Goal: Task Accomplishment & Management: Use online tool/utility

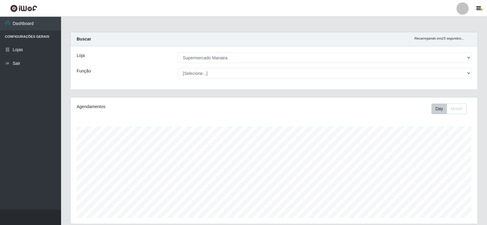
select select "443"
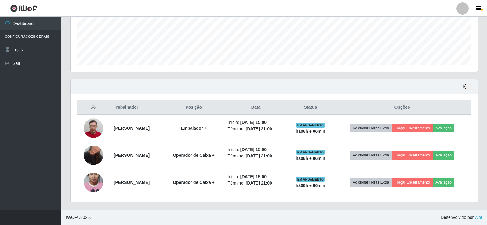
scroll to position [127, 407]
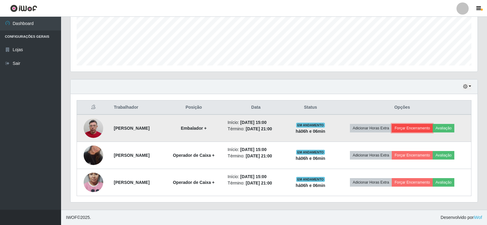
click at [407, 127] on button "Forçar Encerramento" at bounding box center [411, 128] width 41 height 9
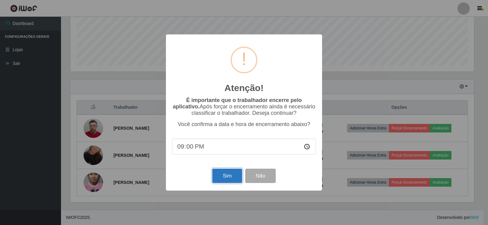
click at [219, 175] on button "Sim" at bounding box center [227, 176] width 30 height 14
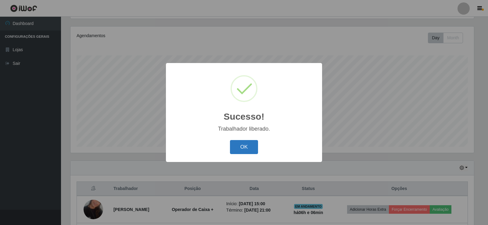
click at [240, 148] on button "OK" at bounding box center [244, 147] width 28 height 14
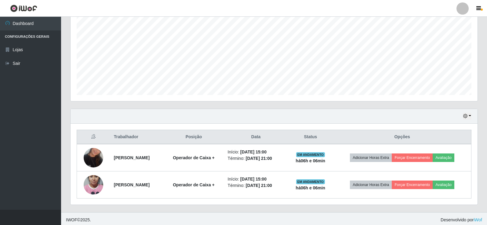
scroll to position [125, 0]
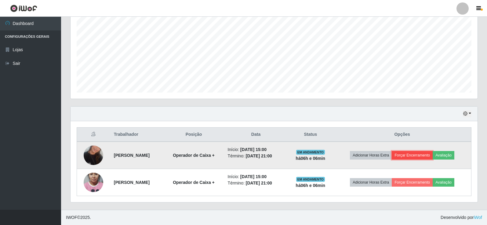
click at [417, 154] on button "Forçar Encerramento" at bounding box center [411, 155] width 41 height 9
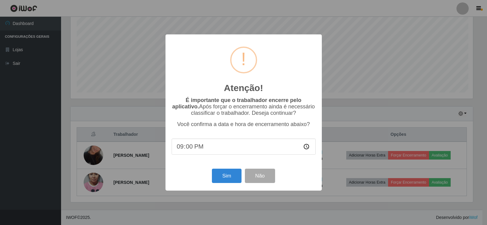
scroll to position [127, 404]
click at [225, 177] on button "Sim" at bounding box center [227, 176] width 30 height 14
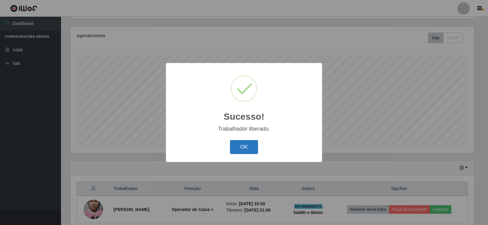
click at [246, 149] on button "OK" at bounding box center [244, 147] width 28 height 14
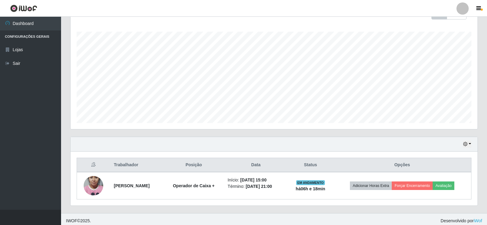
scroll to position [98, 0]
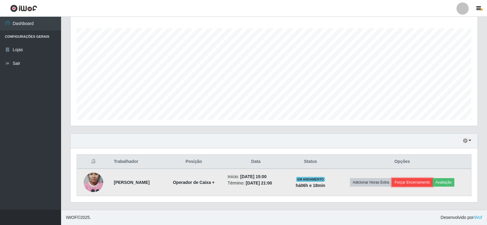
click at [429, 180] on button "Forçar Encerramento" at bounding box center [411, 182] width 41 height 9
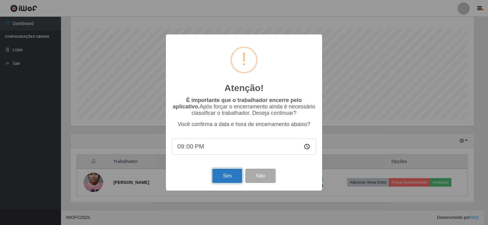
click at [232, 179] on button "Sim" at bounding box center [227, 176] width 30 height 14
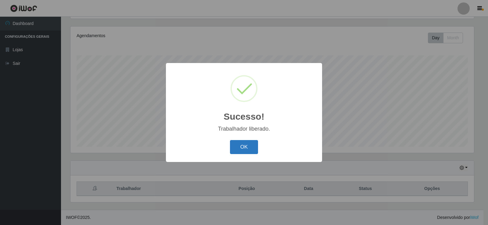
click at [241, 144] on button "OK" at bounding box center [244, 147] width 28 height 14
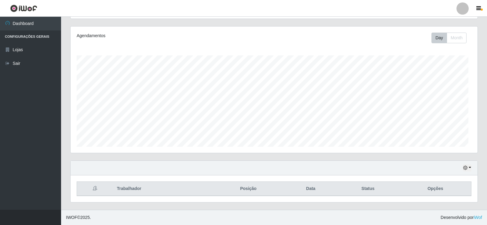
scroll to position [127, 407]
